Goal: Task Accomplishment & Management: Manage account settings

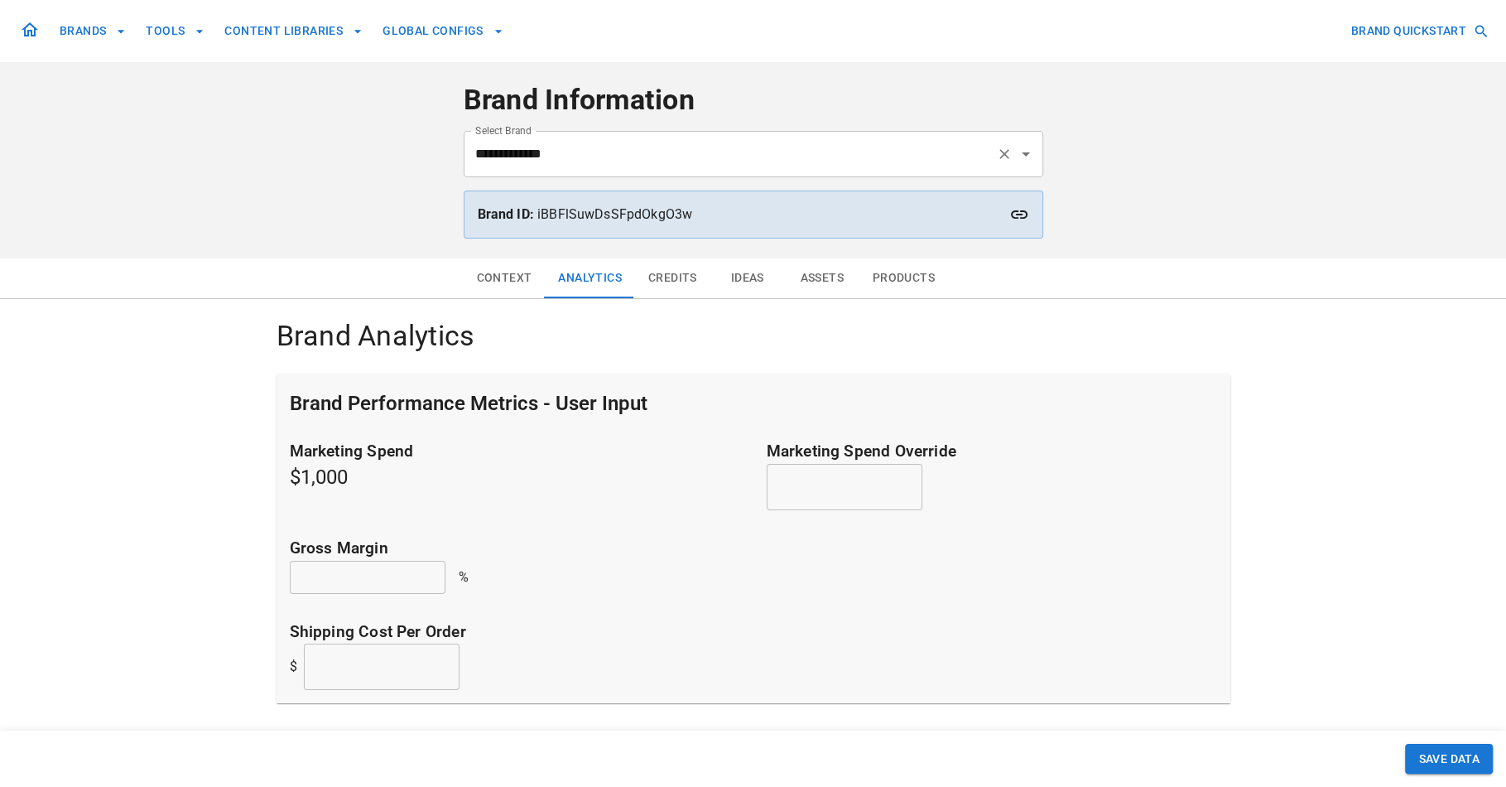
click at [1009, 156] on icon "Clear" at bounding box center [1004, 154] width 17 height 17
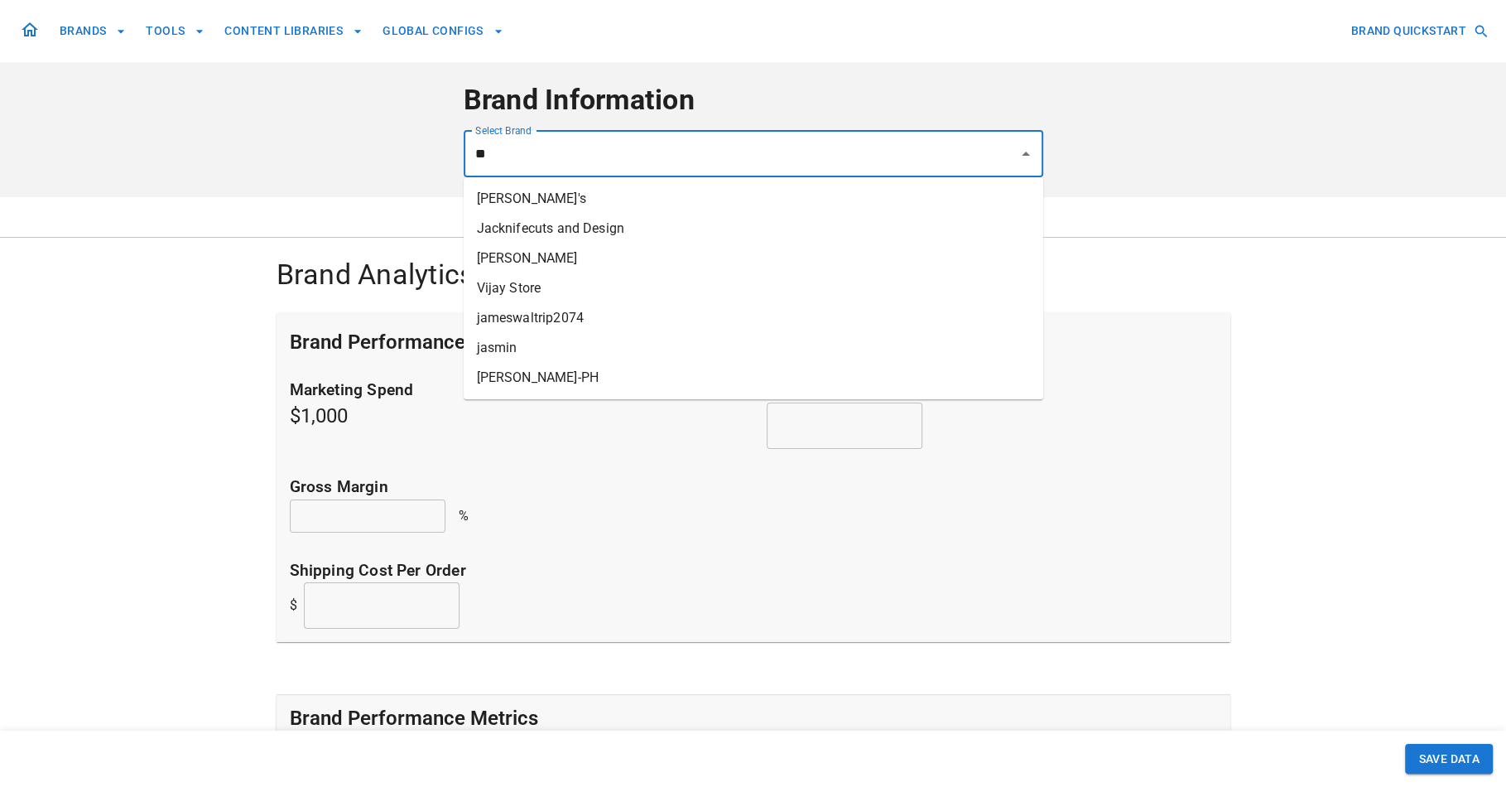
click at [825, 254] on li "[PERSON_NAME]" at bounding box center [754, 258] width 580 height 30
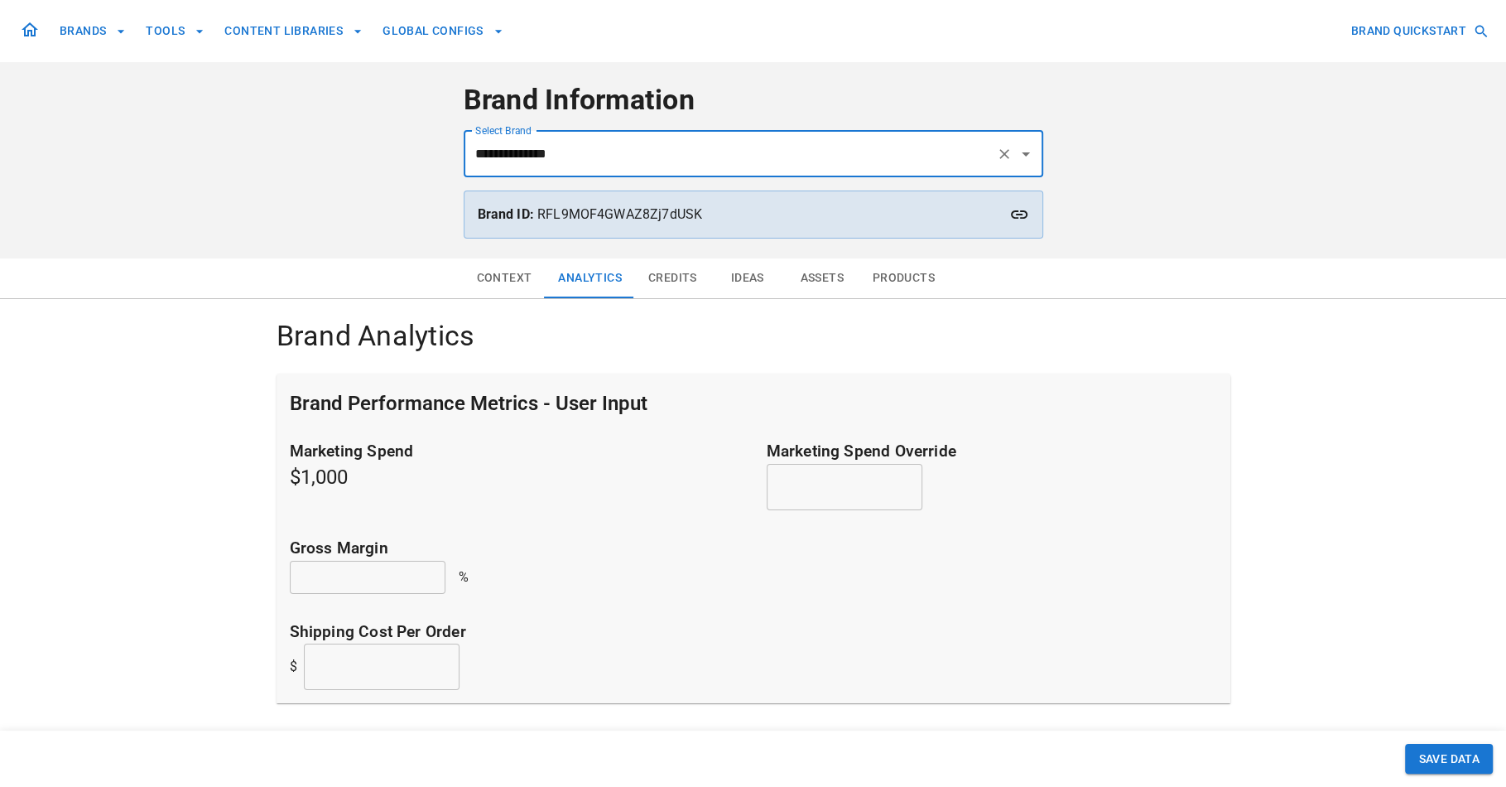
type input "**********"
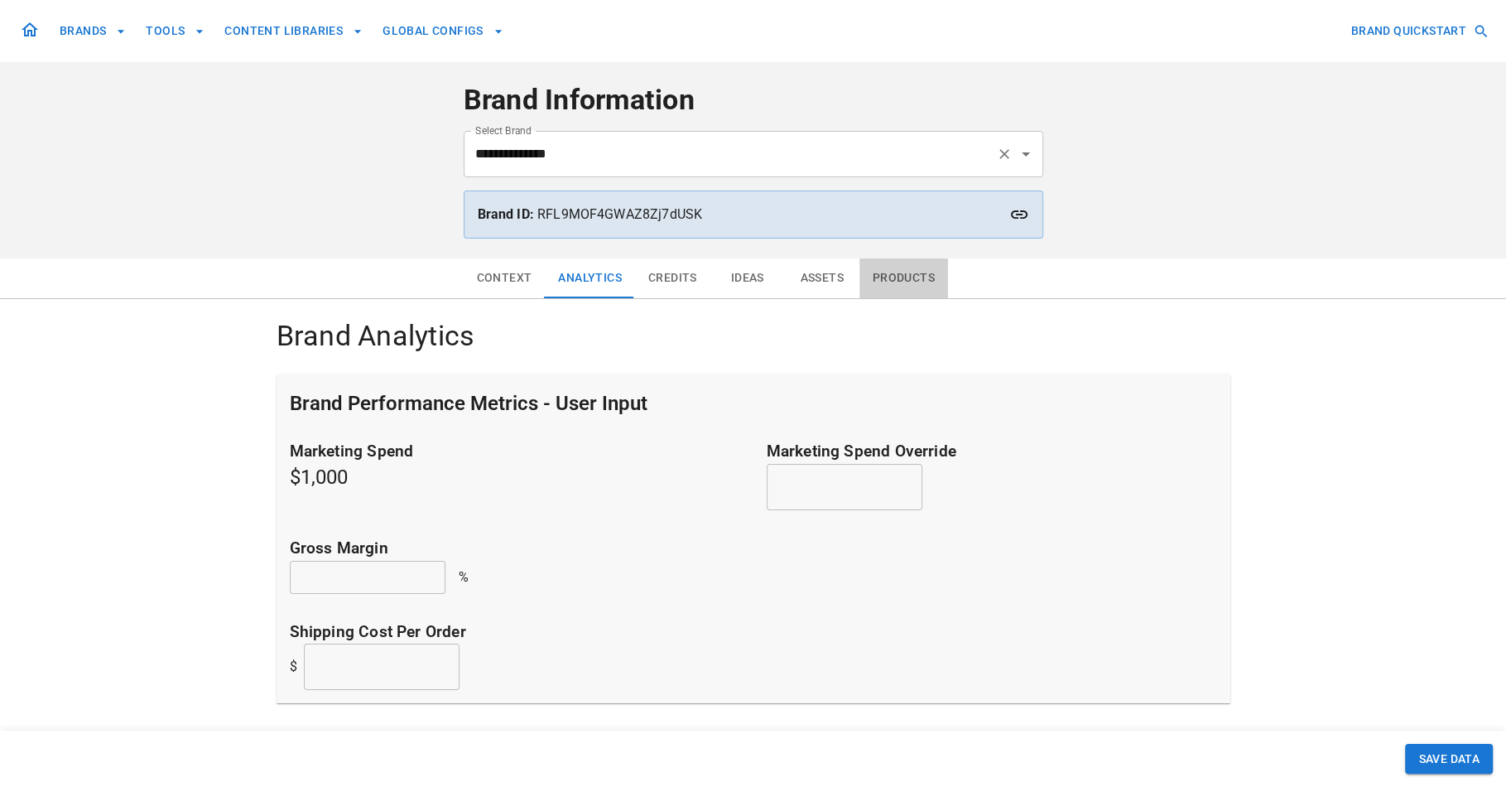
click at [902, 274] on button "Products" at bounding box center [903, 278] width 89 height 40
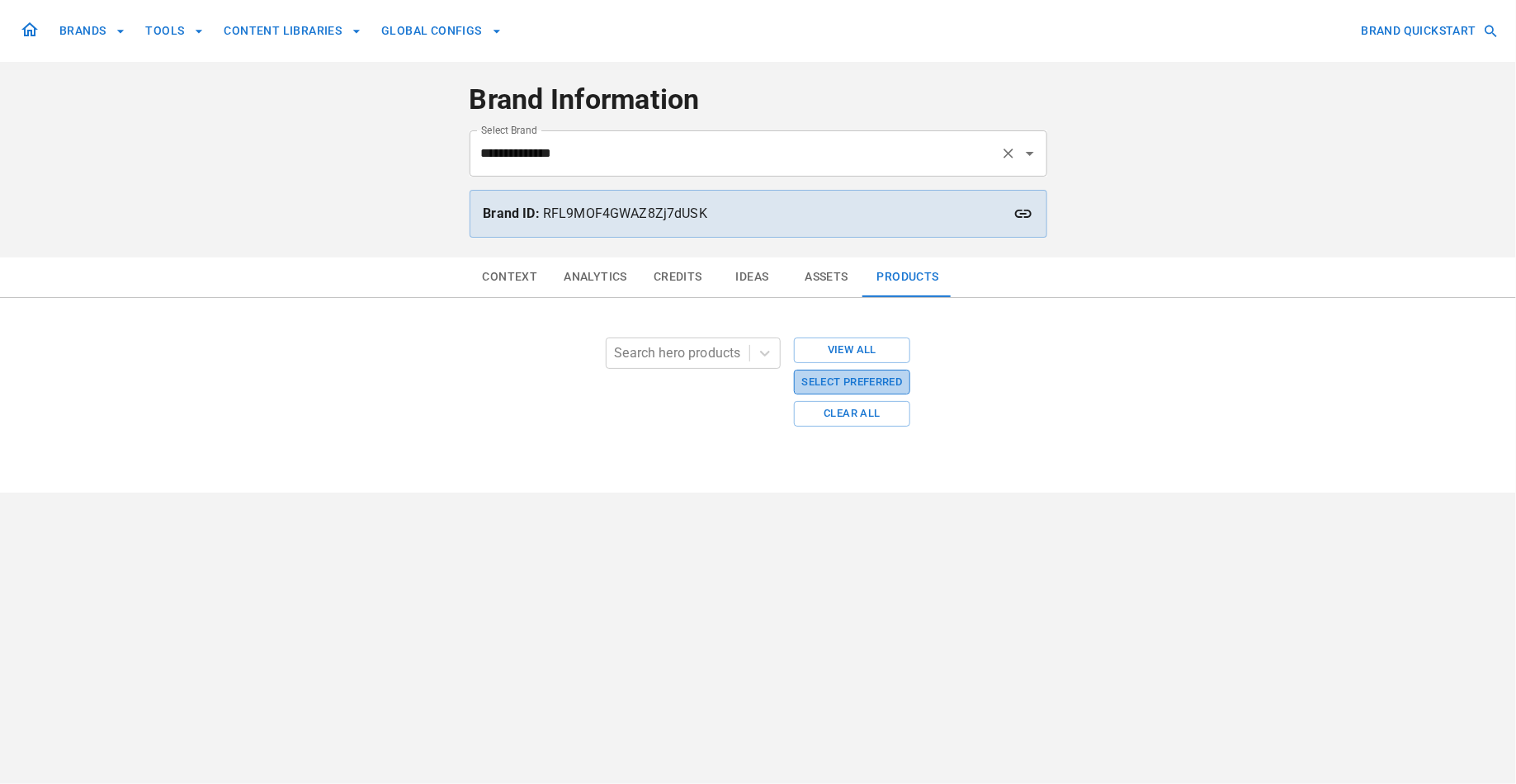
click at [887, 384] on button "Select Preferred" at bounding box center [852, 383] width 118 height 26
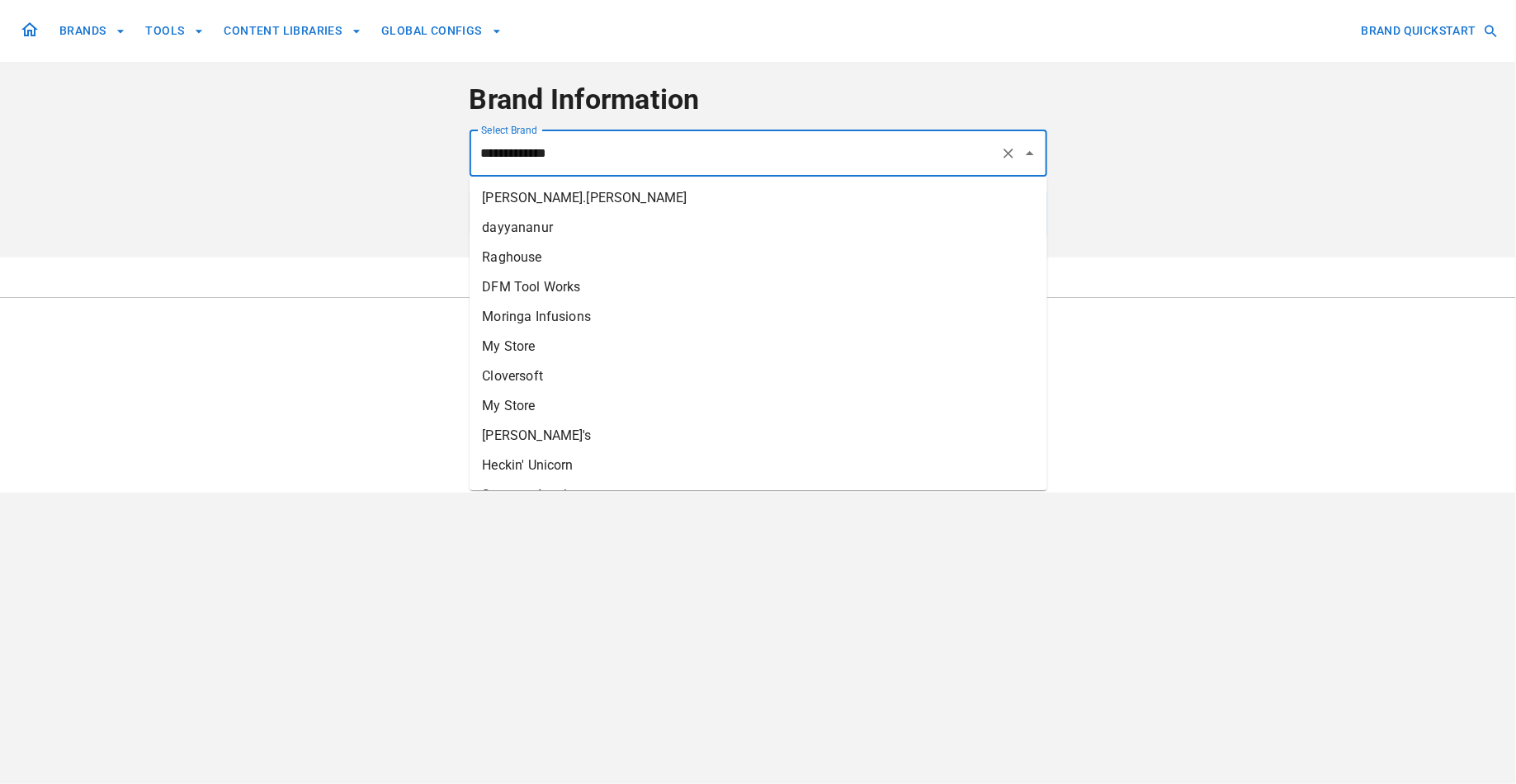
click at [967, 154] on input "**********" at bounding box center [736, 152] width 516 height 31
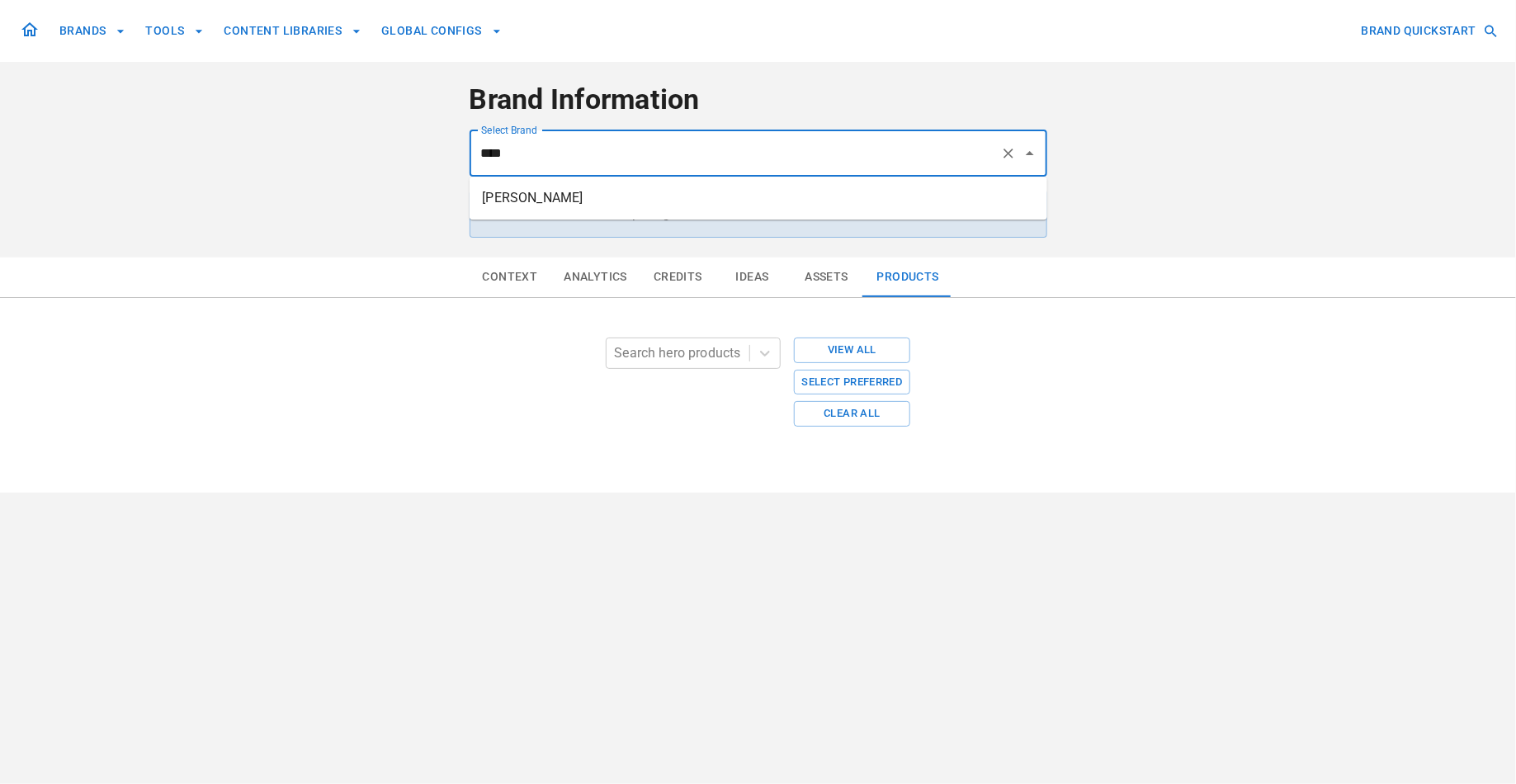
click at [584, 192] on li "[PERSON_NAME]" at bounding box center [758, 198] width 578 height 30
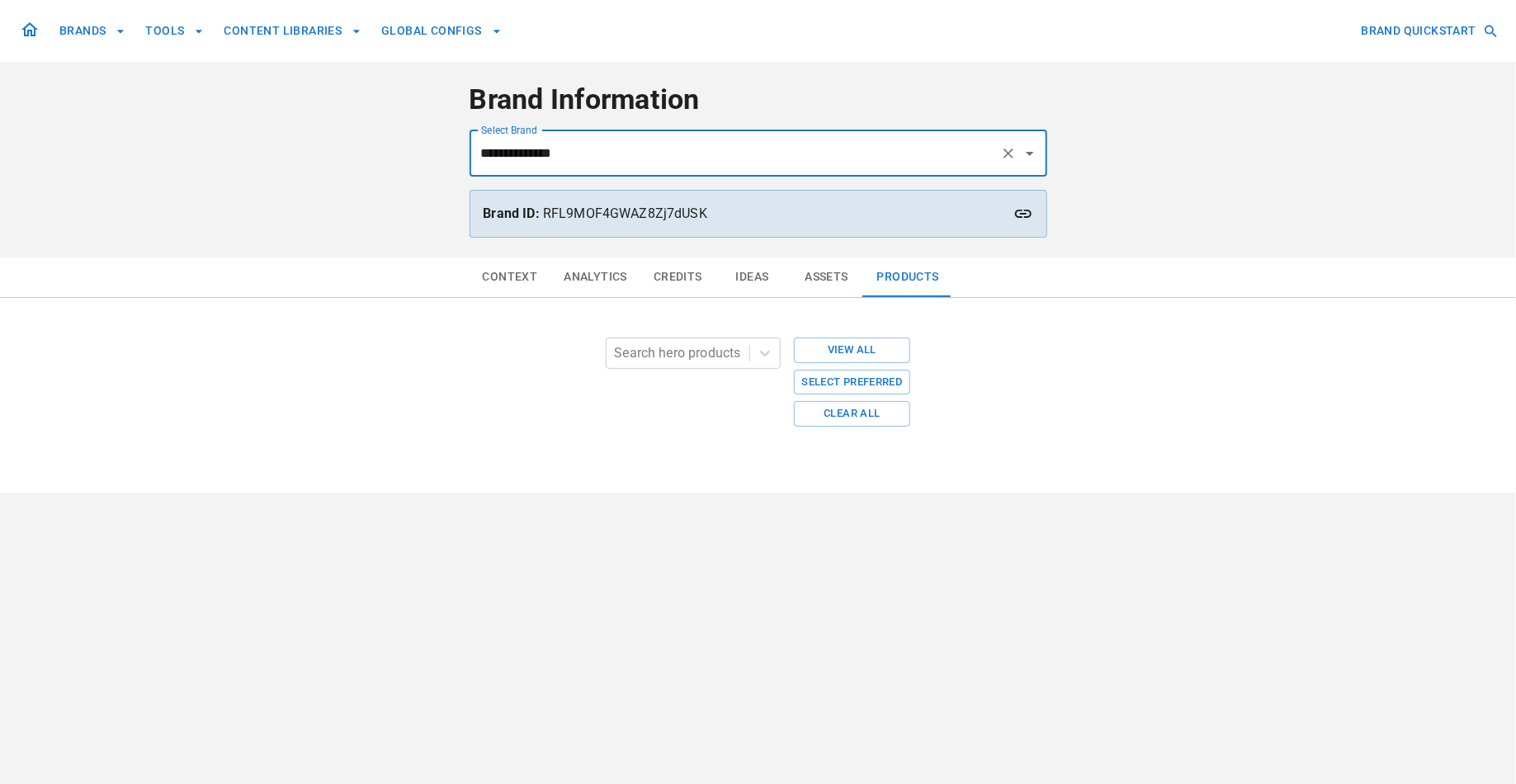
type input "**********"
click at [1168, 345] on div "Context Analytics Credits Ideas Assets Products Search hero products View All S…" at bounding box center [758, 375] width 1516 height 235
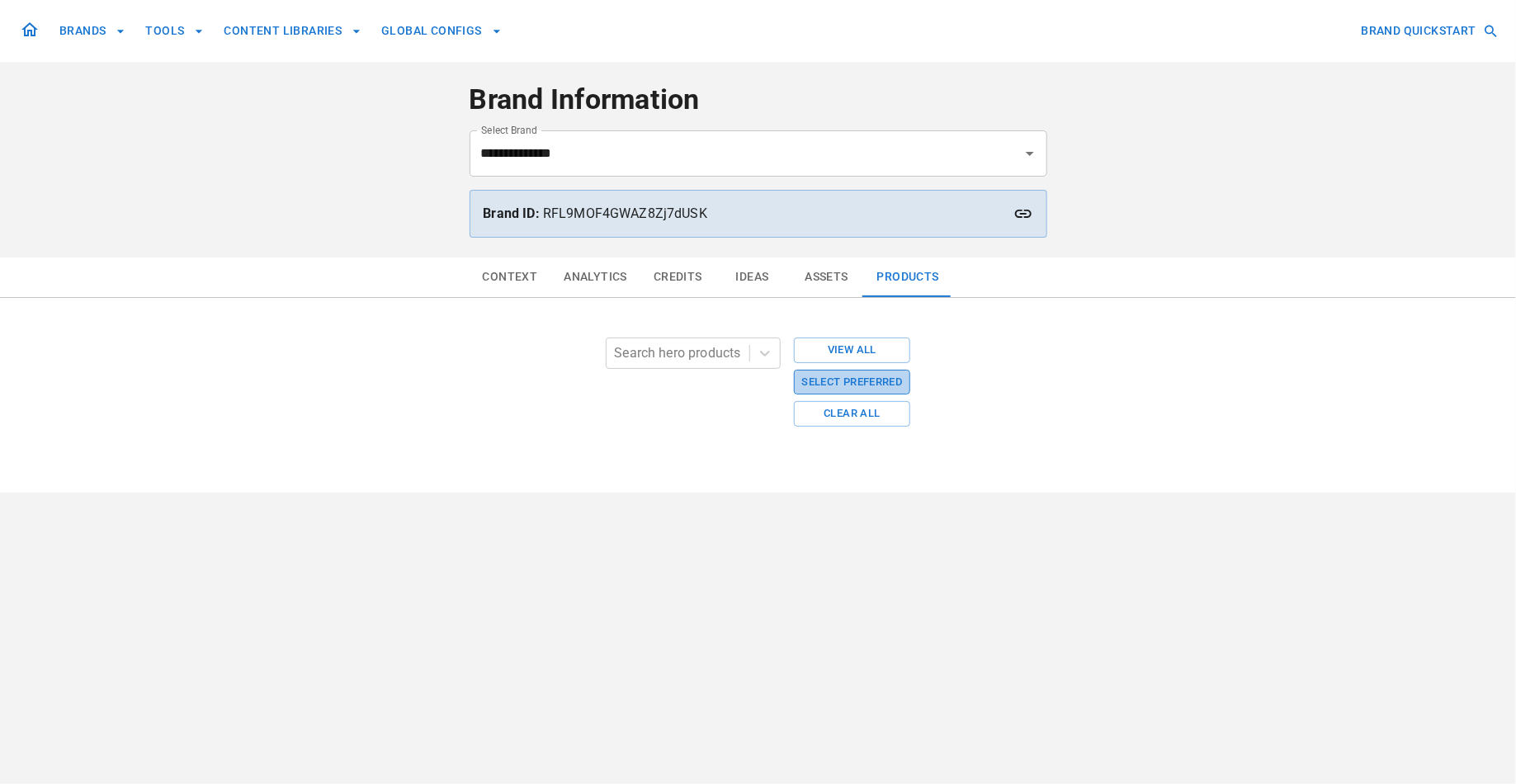
click at [875, 382] on button "Select Preferred" at bounding box center [852, 383] width 118 height 26
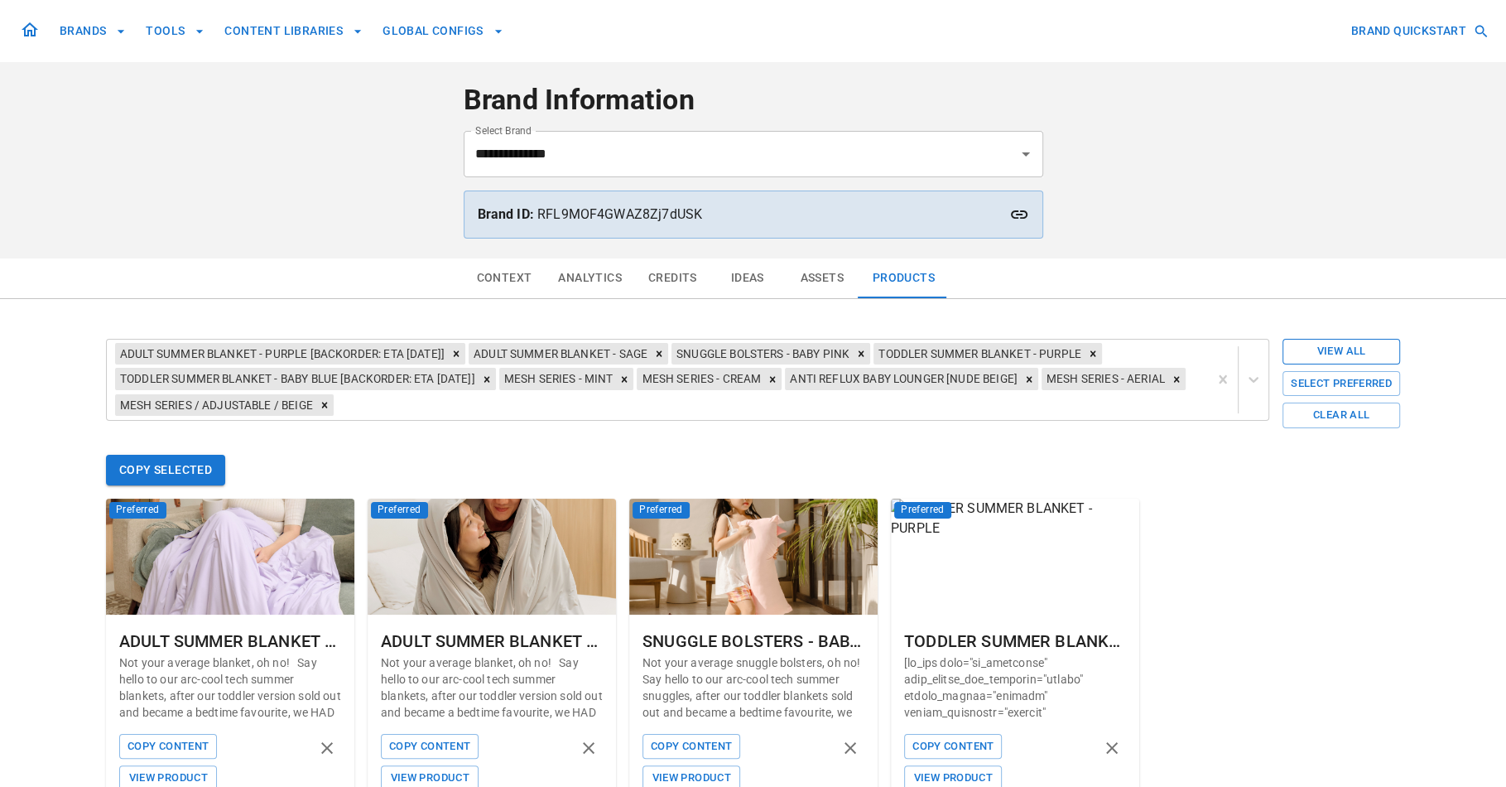
click at [1325, 349] on button "View All" at bounding box center [1341, 352] width 118 height 26
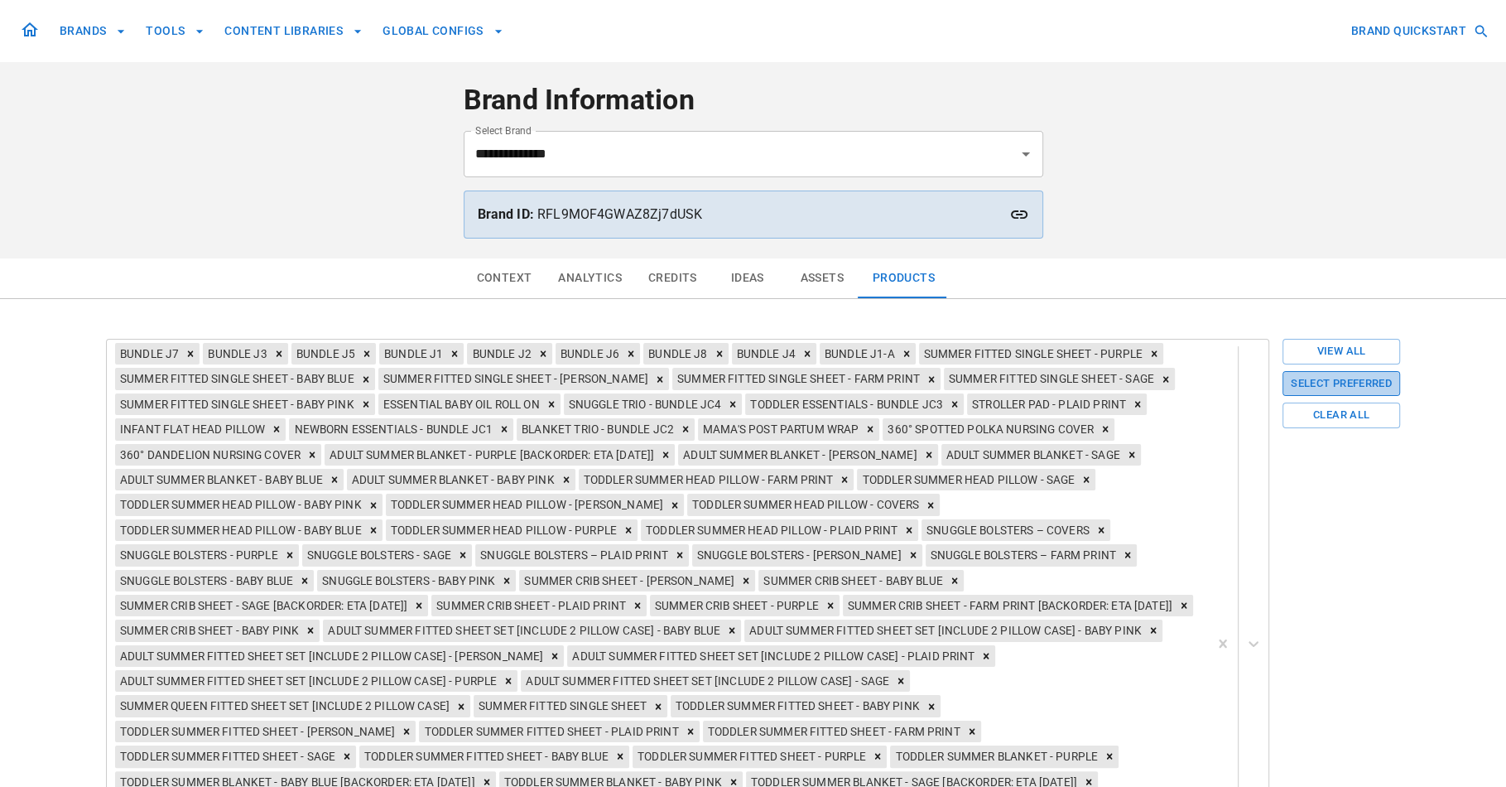
click at [1355, 377] on button "Select Preferred" at bounding box center [1341, 384] width 118 height 26
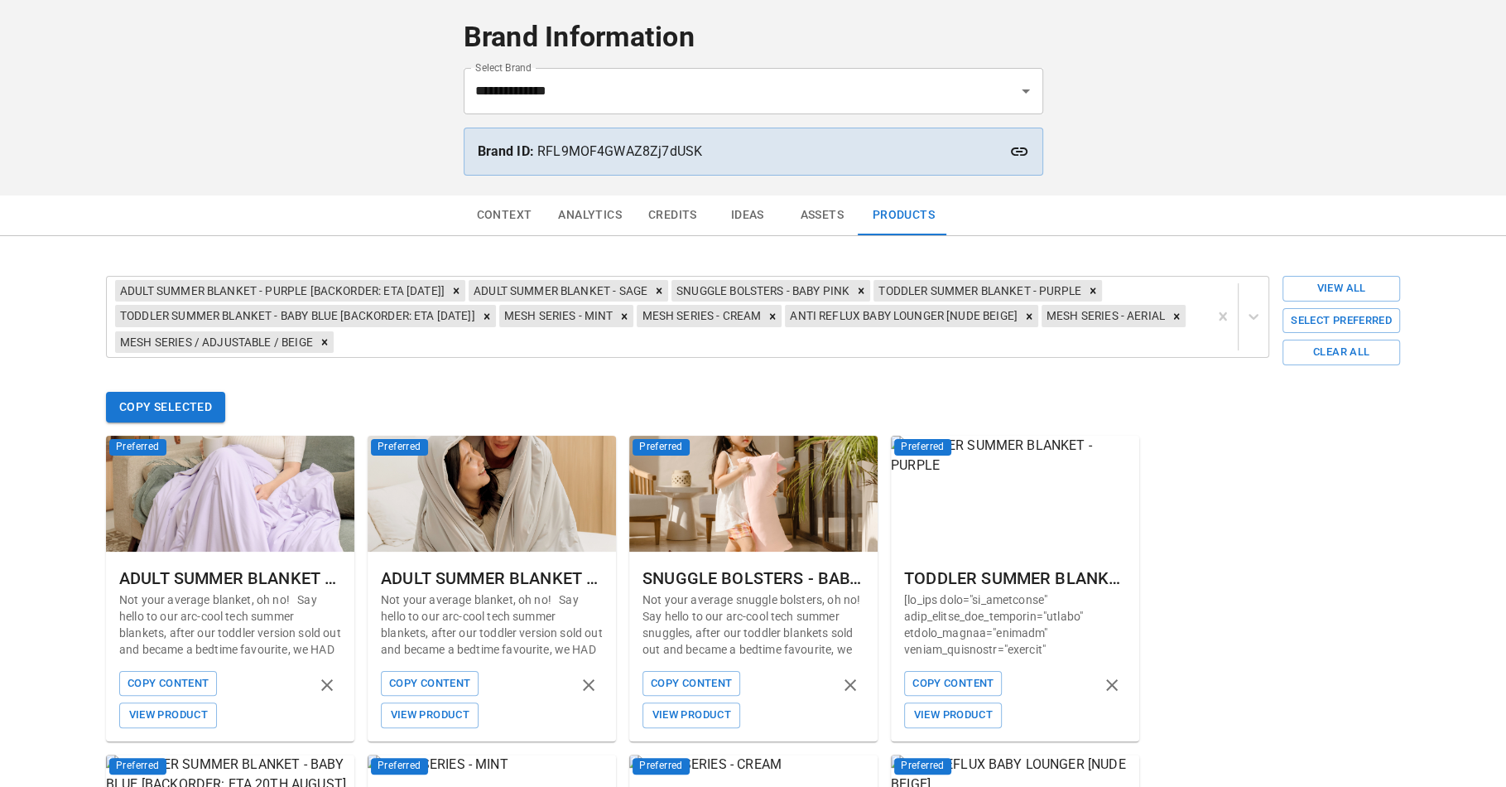
scroll to position [206, 0]
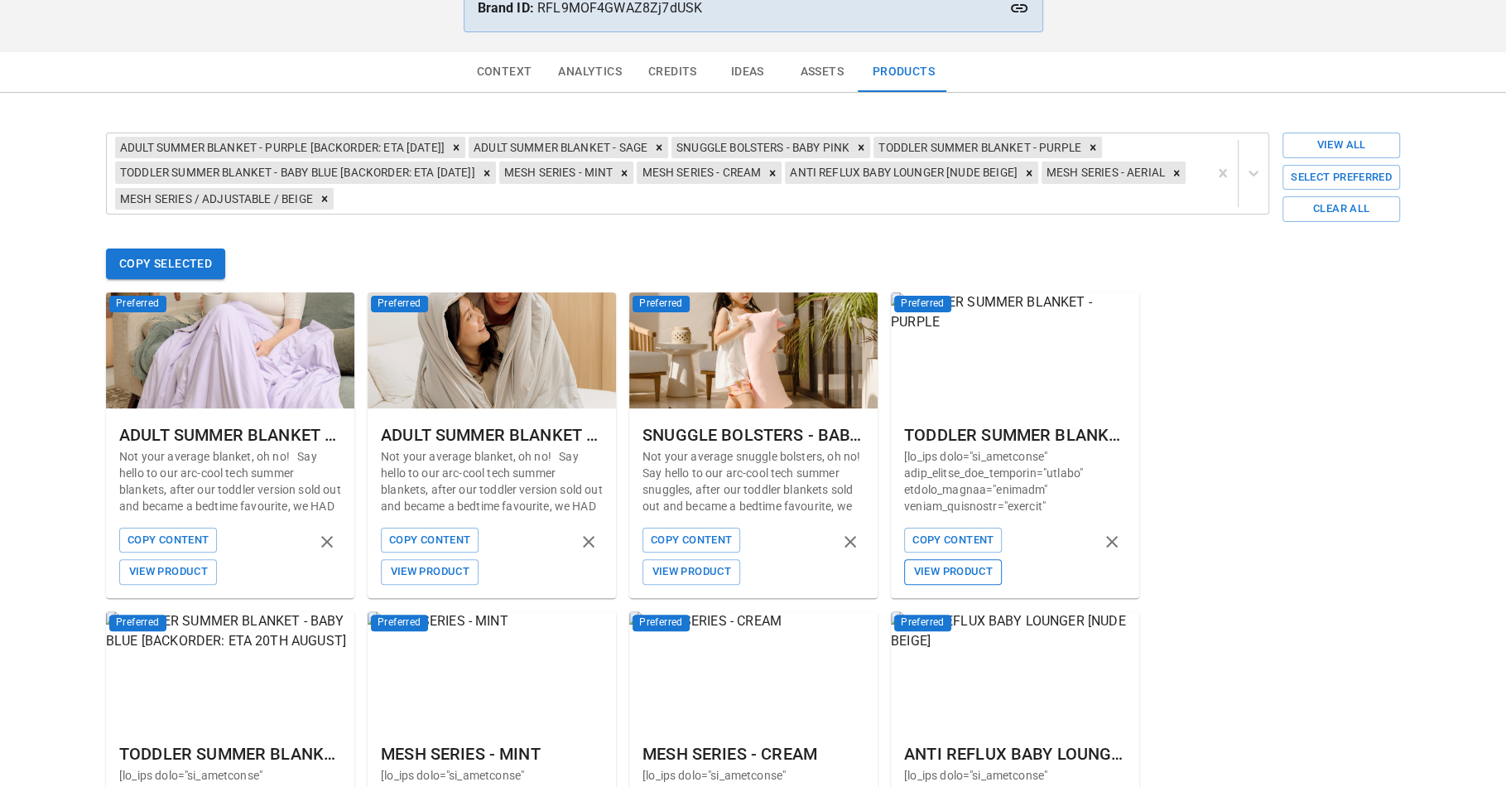
click at [970, 565] on button "View Product" at bounding box center [953, 572] width 98 height 26
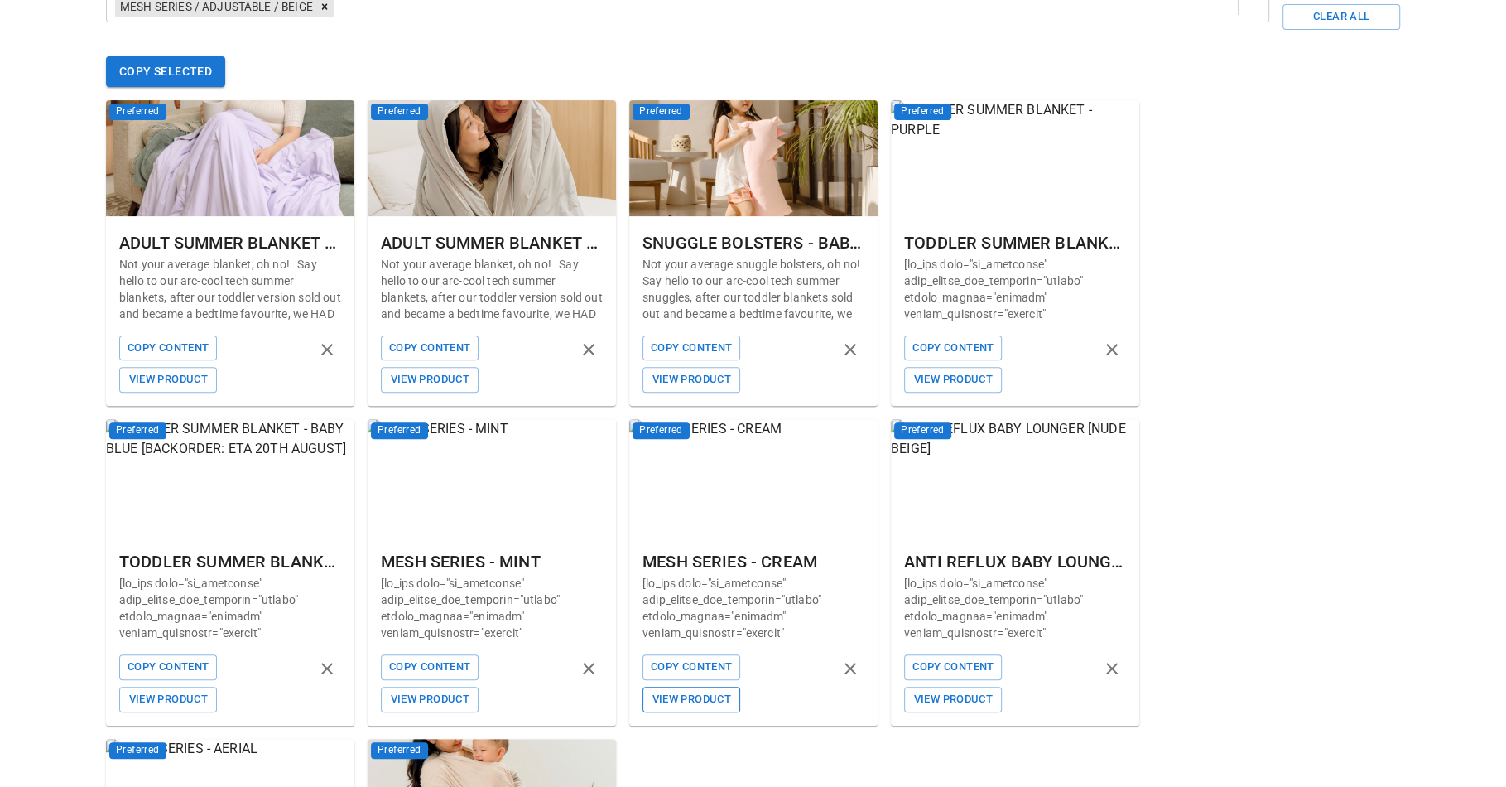
click at [673, 691] on button "View Product" at bounding box center [691, 699] width 98 height 26
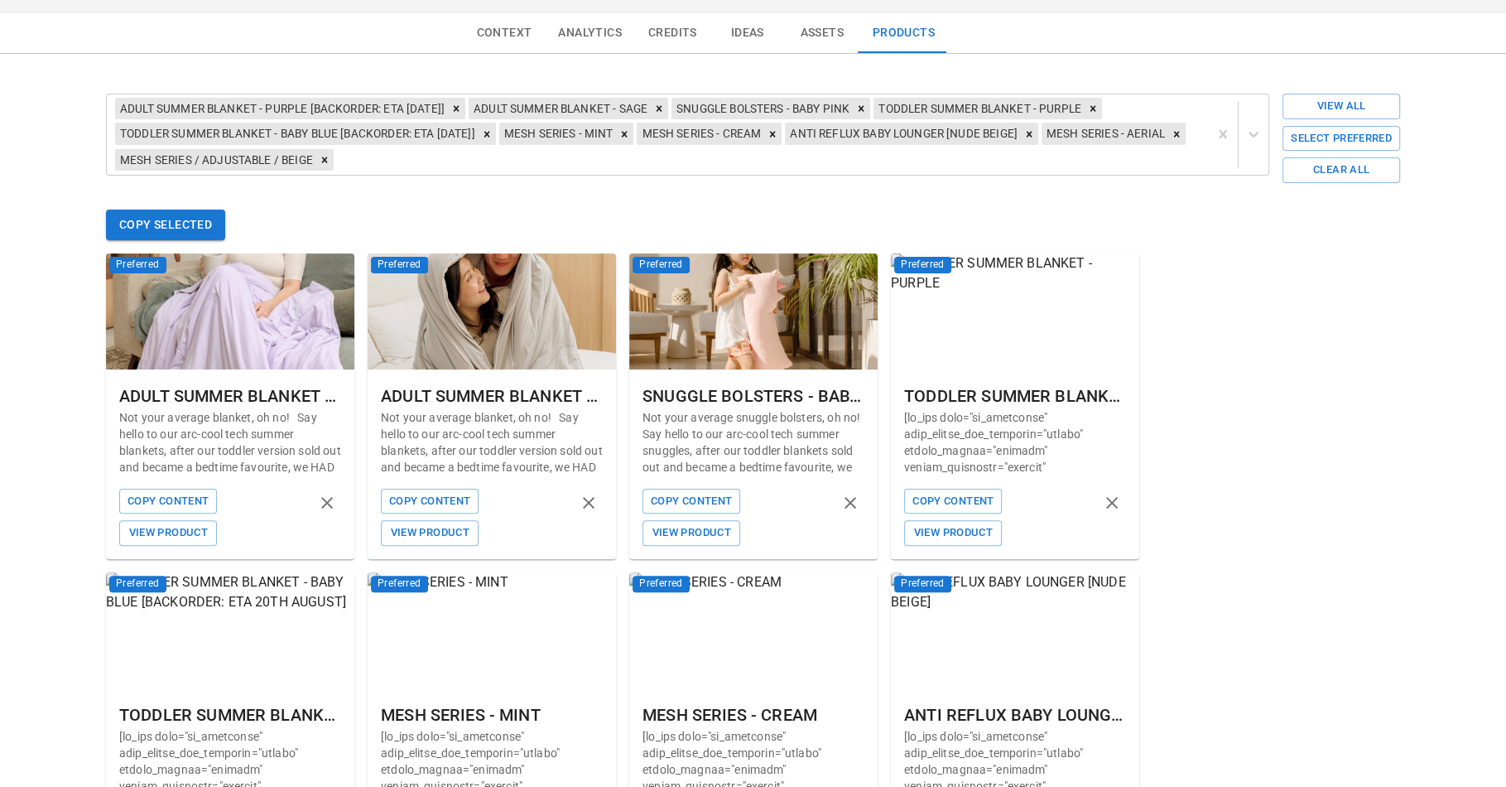
scroll to position [9, 0]
